Goal: Find specific page/section: Find specific page/section

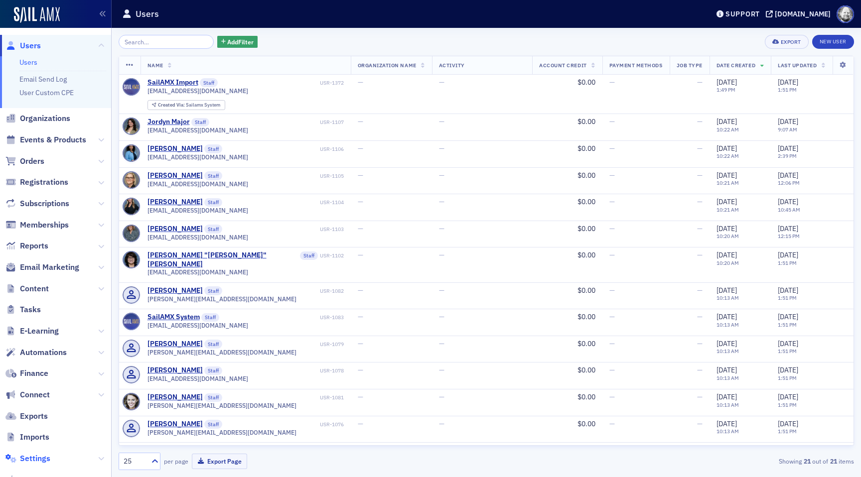
click at [38, 460] on span "Settings" at bounding box center [35, 459] width 30 height 11
select select "US"
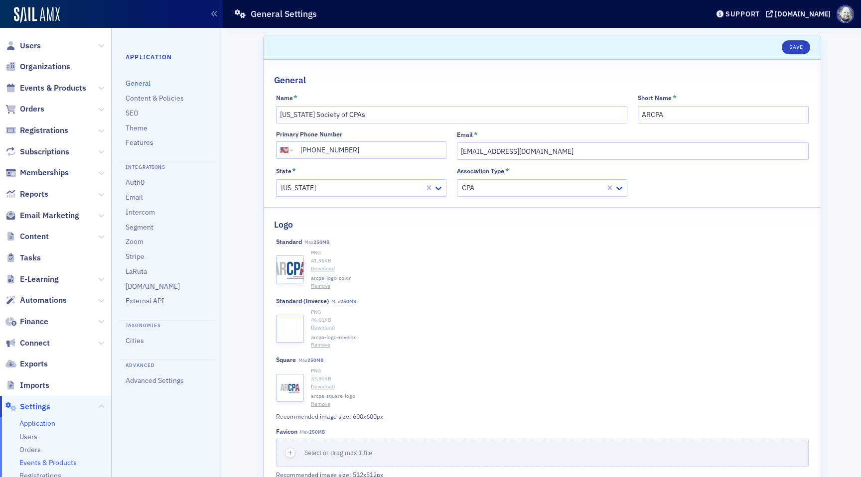
click at [47, 461] on span "Events & Products" at bounding box center [47, 463] width 57 height 9
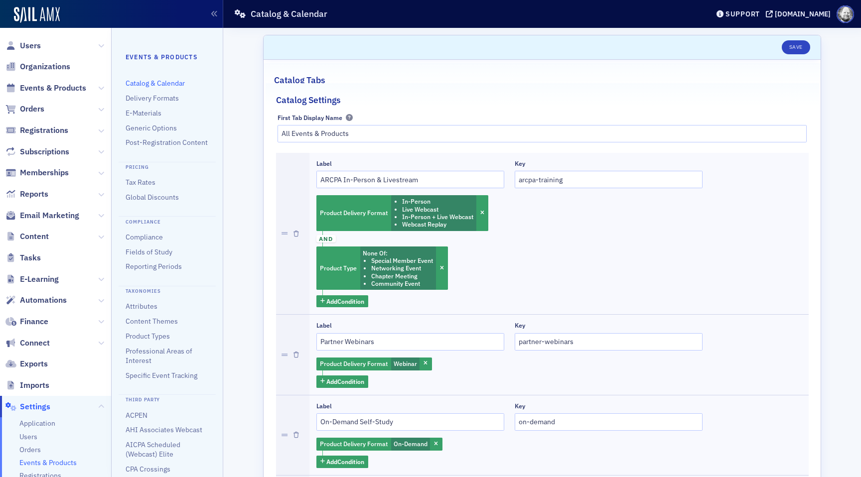
click at [147, 244] on ul "Compliance Fields of Study Reporting Periods" at bounding box center [167, 252] width 83 height 39
click at [147, 250] on link "Fields of Study" at bounding box center [149, 252] width 47 height 9
